Goal: Information Seeking & Learning: Learn about a topic

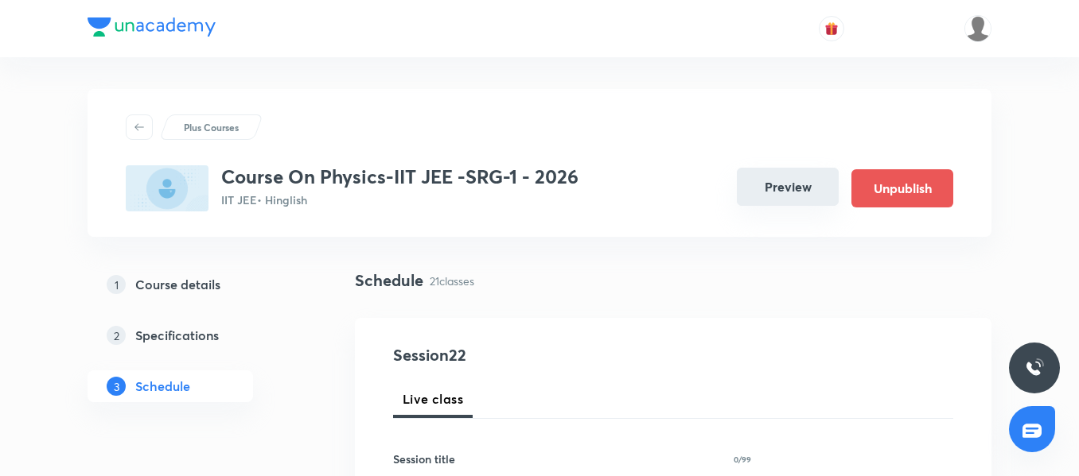
click at [794, 178] on button "Preview" at bounding box center [788, 187] width 102 height 38
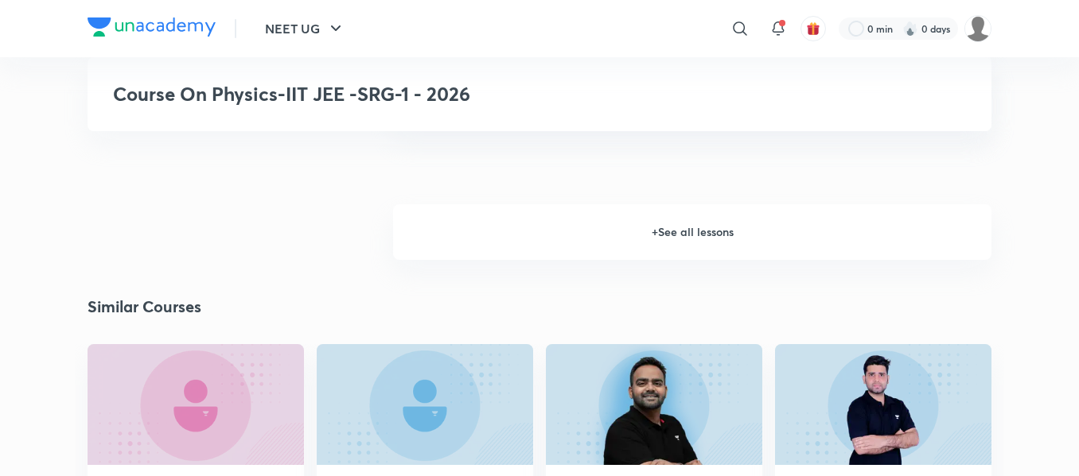
scroll to position [1670, 0]
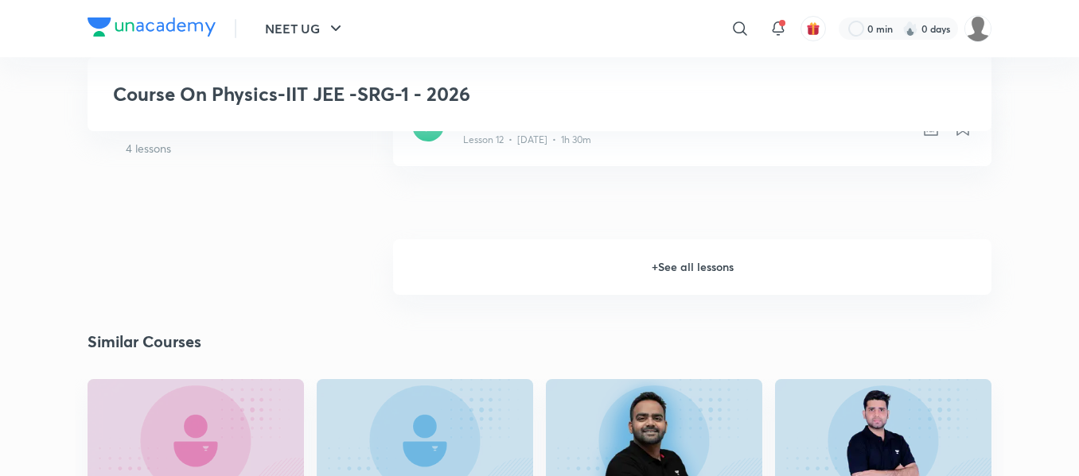
click at [680, 267] on h6 "+ See all lessons" at bounding box center [692, 267] width 598 height 56
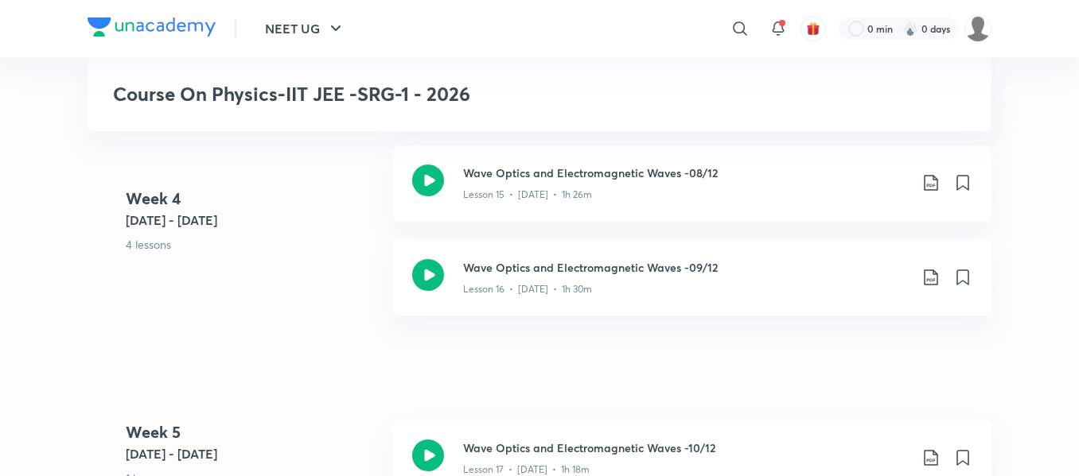
scroll to position [1989, 0]
